Goal: Find specific fact: Find specific fact

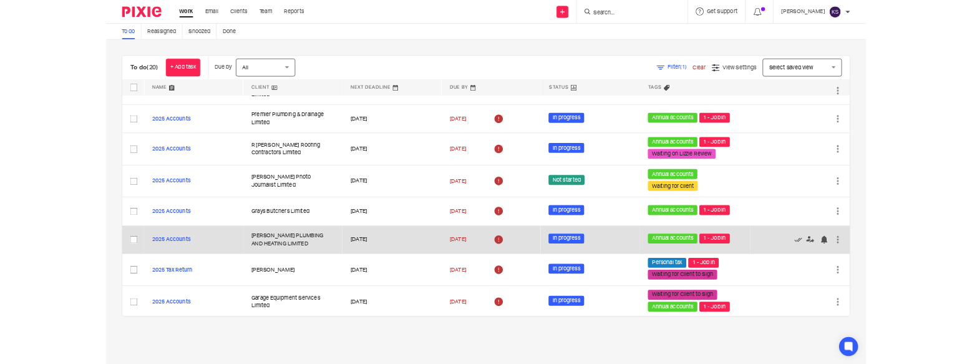
scroll to position [125, 0]
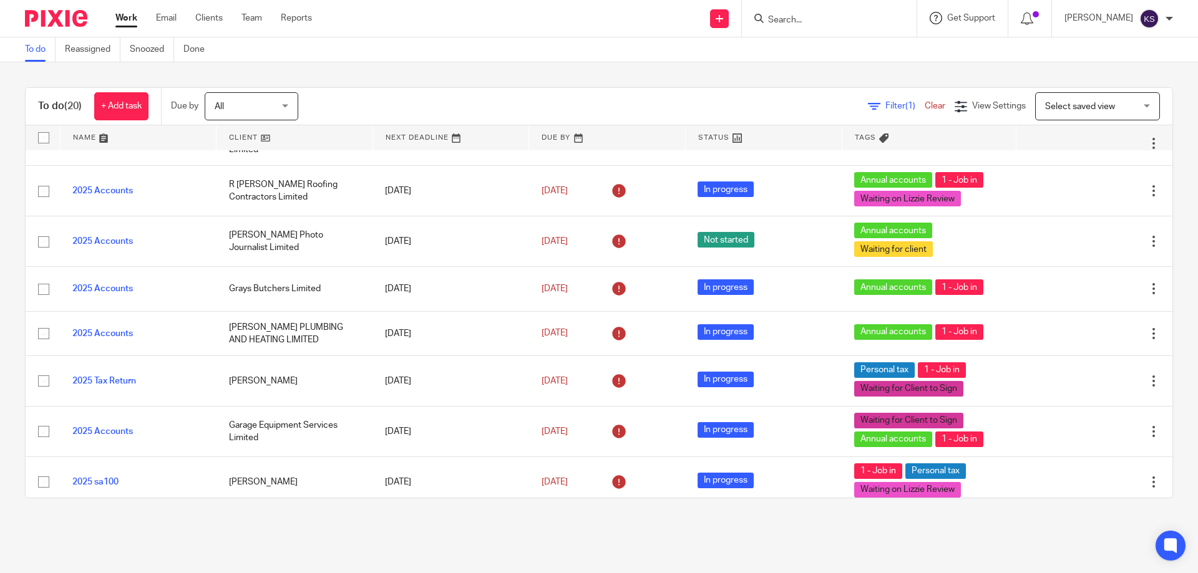
click at [989, 16] on span "Get Support" at bounding box center [971, 18] width 48 height 9
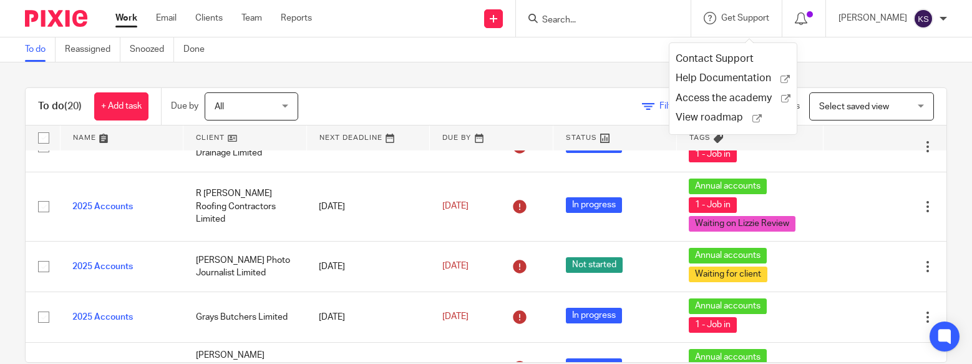
click at [596, 19] on input "Search" at bounding box center [597, 20] width 112 height 11
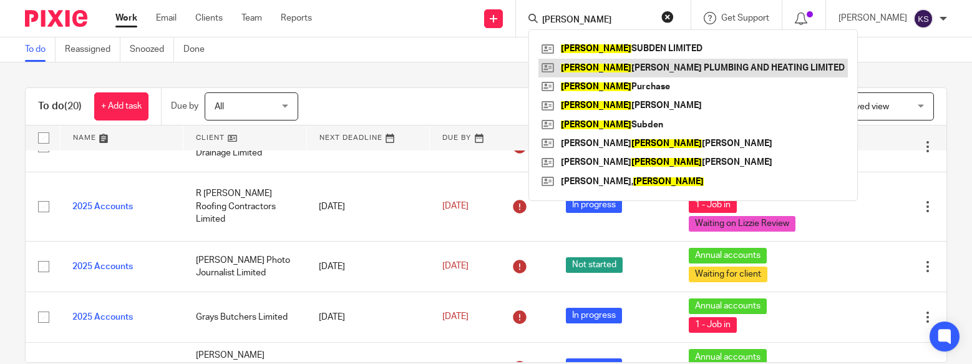
type input "[PERSON_NAME]"
click at [626, 64] on link at bounding box center [692, 68] width 309 height 19
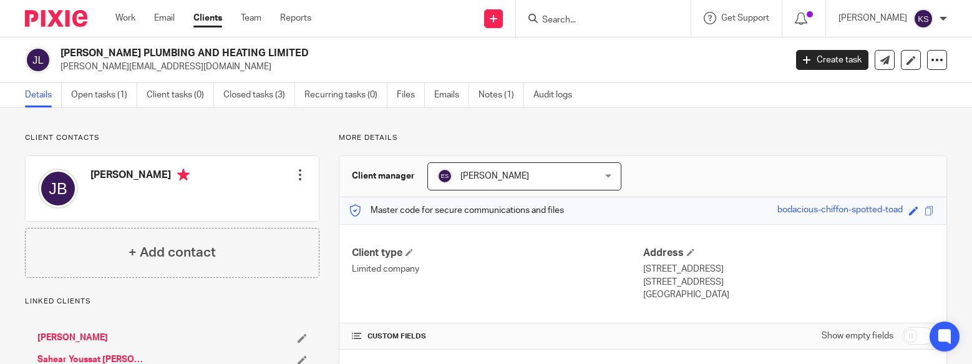
drag, startPoint x: 674, startPoint y: 294, endPoint x: 636, endPoint y: 268, distance: 46.7
click at [636, 268] on div "Client type Limited company Address Unit 1 Exmoor Avenue, Scunthorpe North Linc…" at bounding box center [642, 274] width 607 height 100
copy div "Address Unit 1 Exmoor Avenue, Scunthorpe North Lincolnshire, DN15 8NJ England"
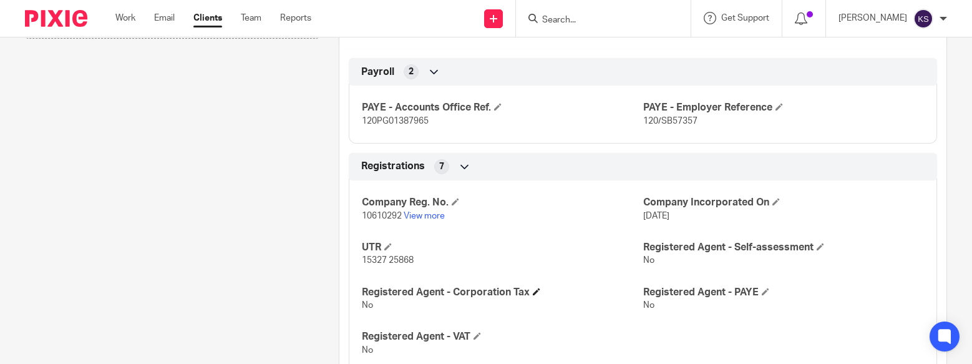
scroll to position [499, 0]
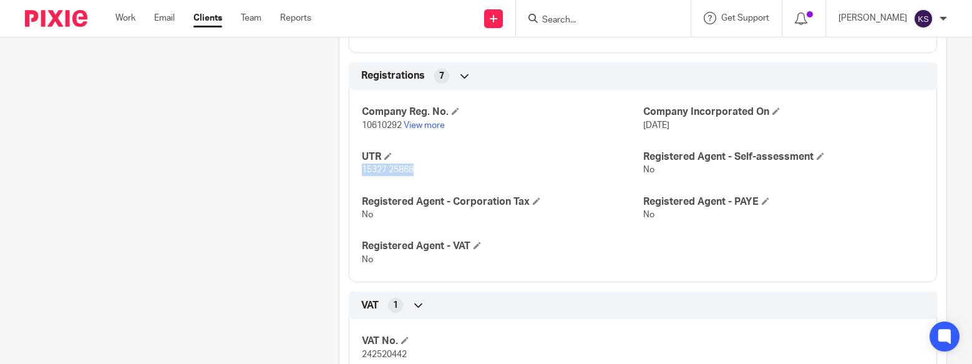
drag, startPoint x: 419, startPoint y: 168, endPoint x: 361, endPoint y: 170, distance: 57.4
click at [362, 170] on p "15327 25868" at bounding box center [502, 169] width 281 height 12
copy span "15327 25868"
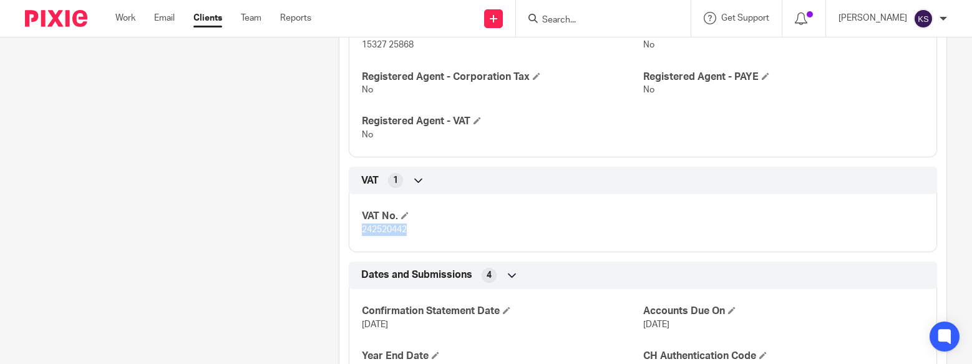
drag, startPoint x: 412, startPoint y: 228, endPoint x: 354, endPoint y: 227, distance: 58.0
click at [354, 227] on div "VAT No. 242520442" at bounding box center [643, 218] width 588 height 67
copy span "242520442"
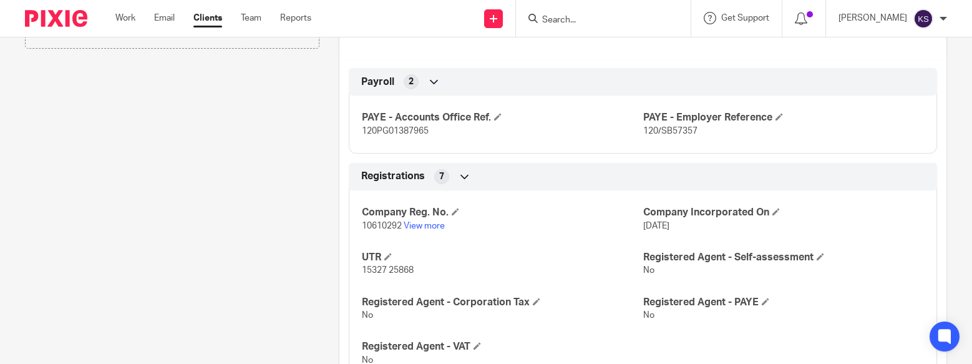
scroll to position [374, 0]
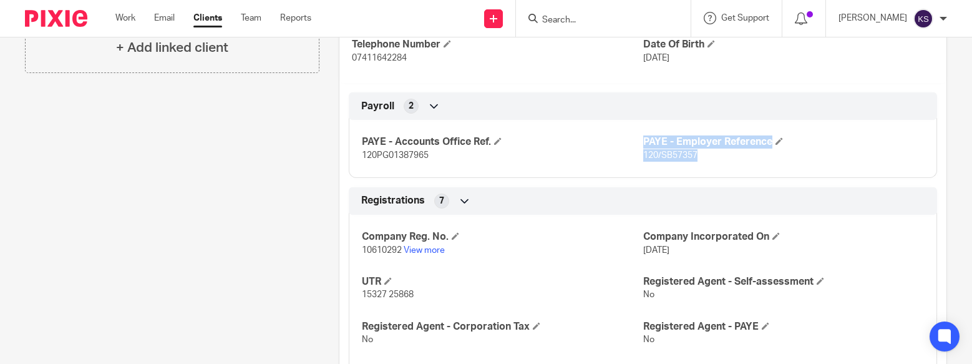
drag, startPoint x: 689, startPoint y: 155, endPoint x: 633, endPoint y: 155, distance: 56.1
click at [633, 155] on div "PAYE - Accounts Office Ref. 120PG01387965 PAYE - Employer Reference 120/SB57357" at bounding box center [643, 143] width 588 height 67
click at [661, 152] on span "120/SB57357" at bounding box center [670, 155] width 54 height 9
drag, startPoint x: 697, startPoint y: 155, endPoint x: 637, endPoint y: 157, distance: 60.6
click at [643, 157] on p "120/SB57357" at bounding box center [783, 155] width 281 height 12
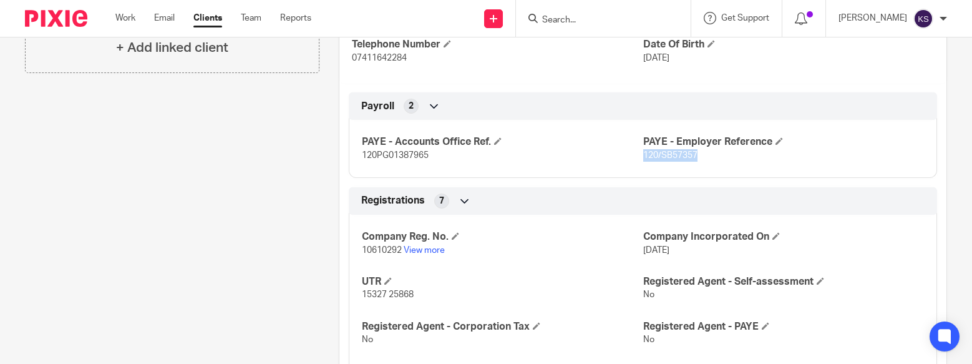
copy span "120/SB57357"
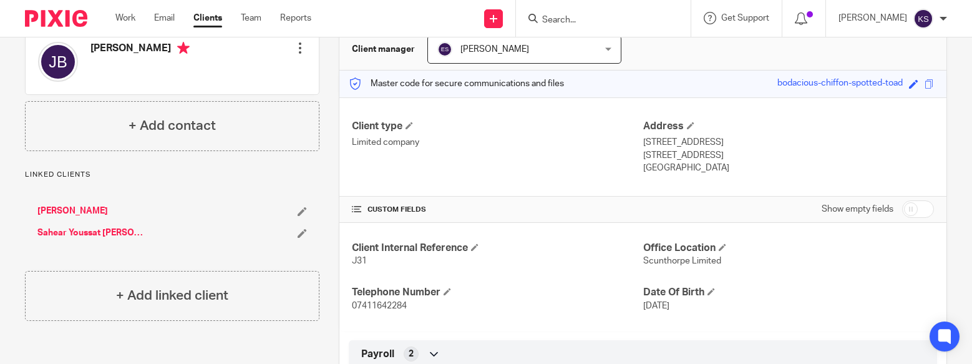
scroll to position [125, 0]
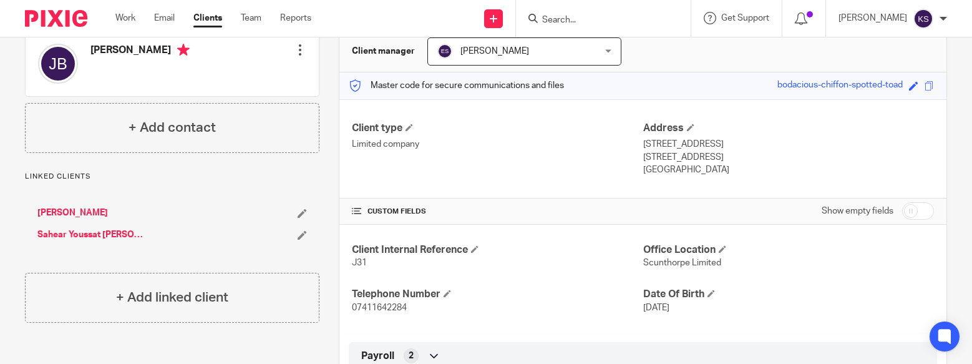
click at [634, 347] on div "Payroll 2" at bounding box center [642, 355] width 569 height 21
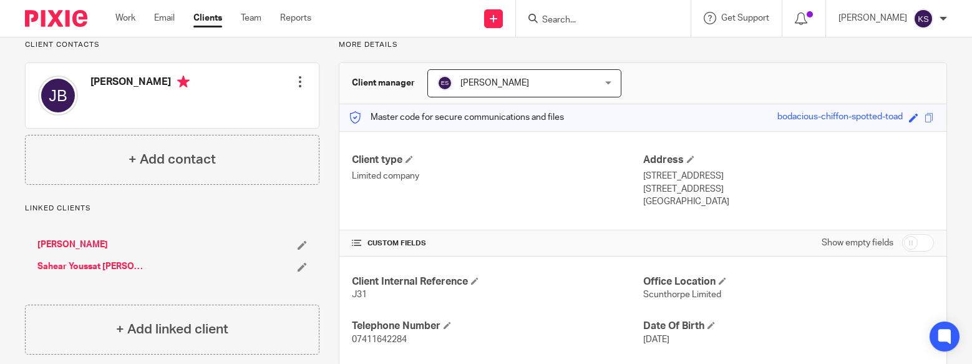
scroll to position [0, 0]
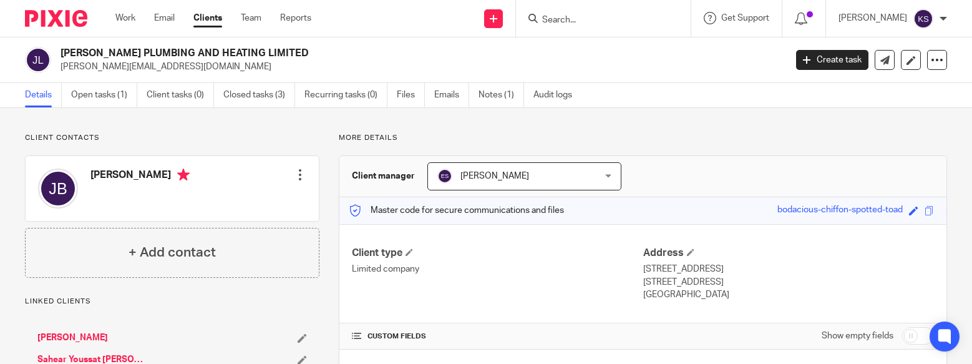
click at [589, 16] on input "Search" at bounding box center [597, 20] width 112 height 11
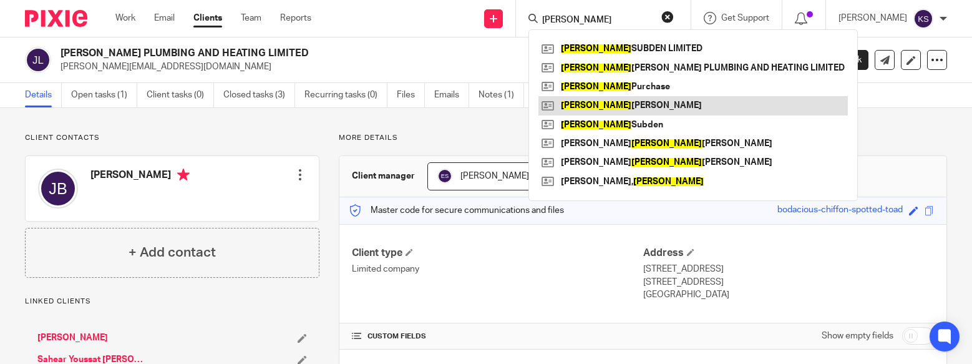
type input "[PERSON_NAME]"
click at [644, 100] on link at bounding box center [692, 105] width 309 height 19
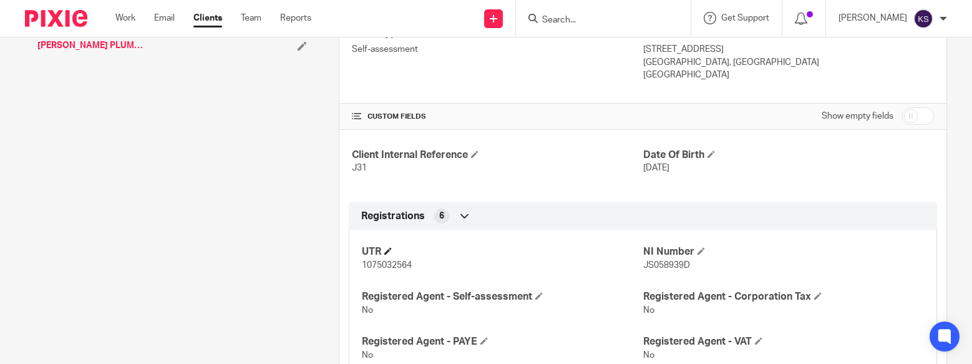
scroll to position [249, 0]
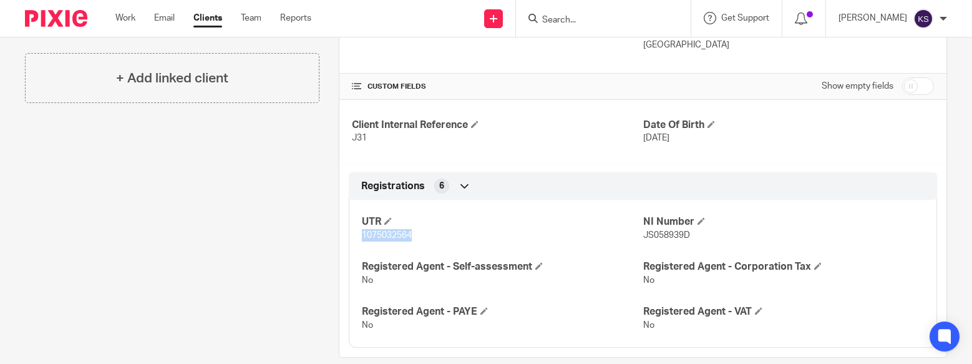
drag, startPoint x: 420, startPoint y: 237, endPoint x: 361, endPoint y: 235, distance: 58.7
click at [362, 235] on p "1075032564" at bounding box center [502, 235] width 281 height 12
copy span "1075032564"
drag, startPoint x: 685, startPoint y: 235, endPoint x: 636, endPoint y: 231, distance: 49.4
click at [636, 231] on div "UTR 1075032564 NI Number JS058939D Registered Agent - Self-assessment No Regist…" at bounding box center [643, 268] width 588 height 157
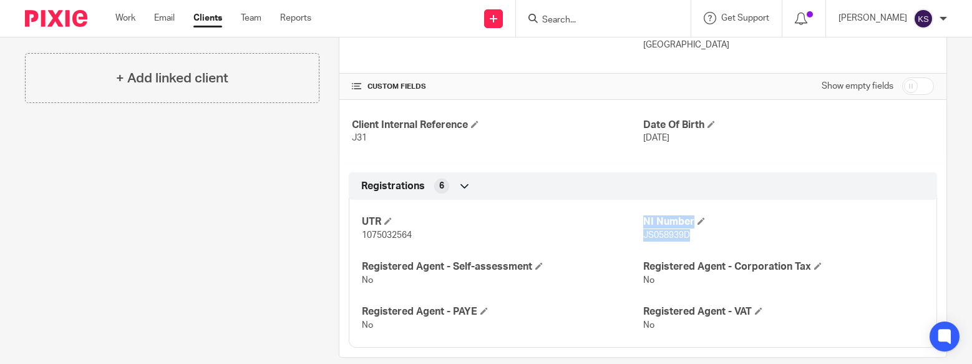
copy div "NI Number JS058939D"
click at [643, 240] on p "JS058939D" at bounding box center [783, 235] width 281 height 12
drag, startPoint x: 636, startPoint y: 234, endPoint x: 684, endPoint y: 231, distance: 48.1
click at [684, 231] on p "JS058939D" at bounding box center [783, 235] width 281 height 12
copy span "JS058939D"
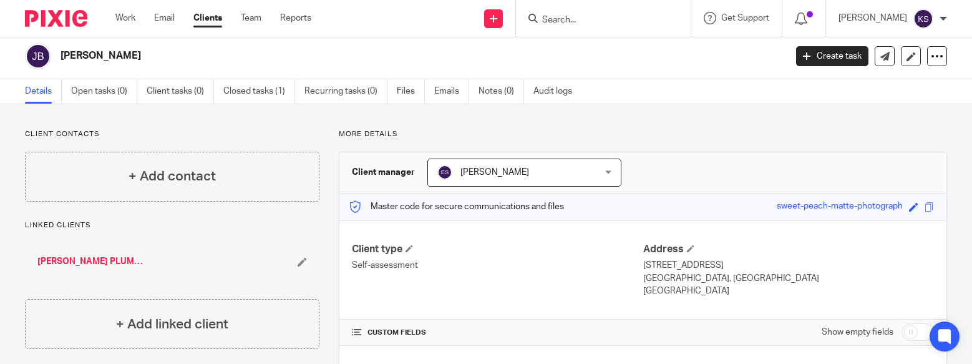
scroll to position [0, 0]
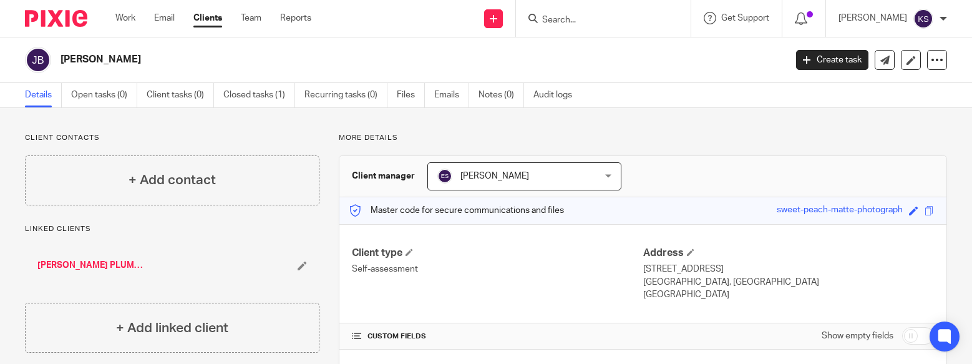
click at [605, 17] on input "Search" at bounding box center [597, 20] width 112 height 11
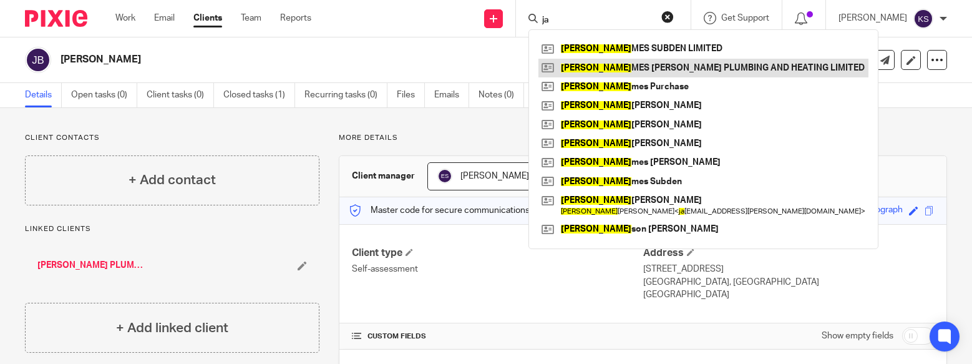
type input "ja"
click at [651, 65] on link at bounding box center [703, 68] width 330 height 19
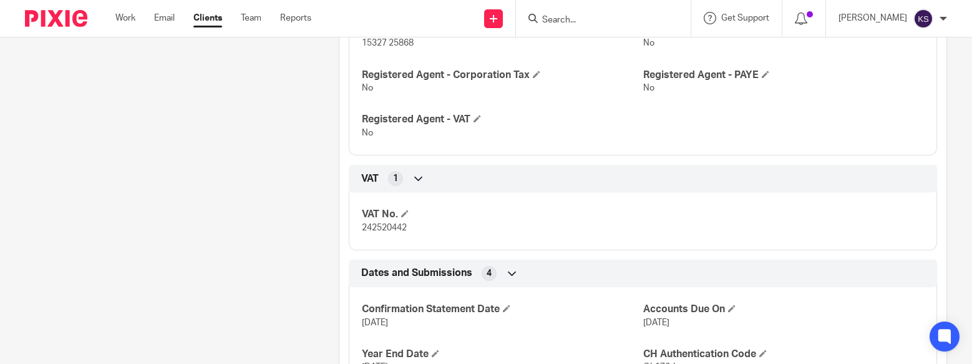
scroll to position [687, 0]
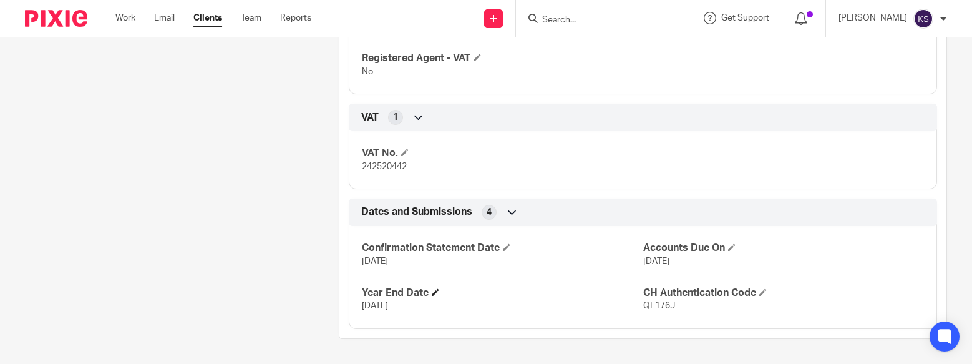
click at [424, 289] on h4 "Year End Date" at bounding box center [502, 292] width 281 height 13
